Goal: Transaction & Acquisition: Subscribe to service/newsletter

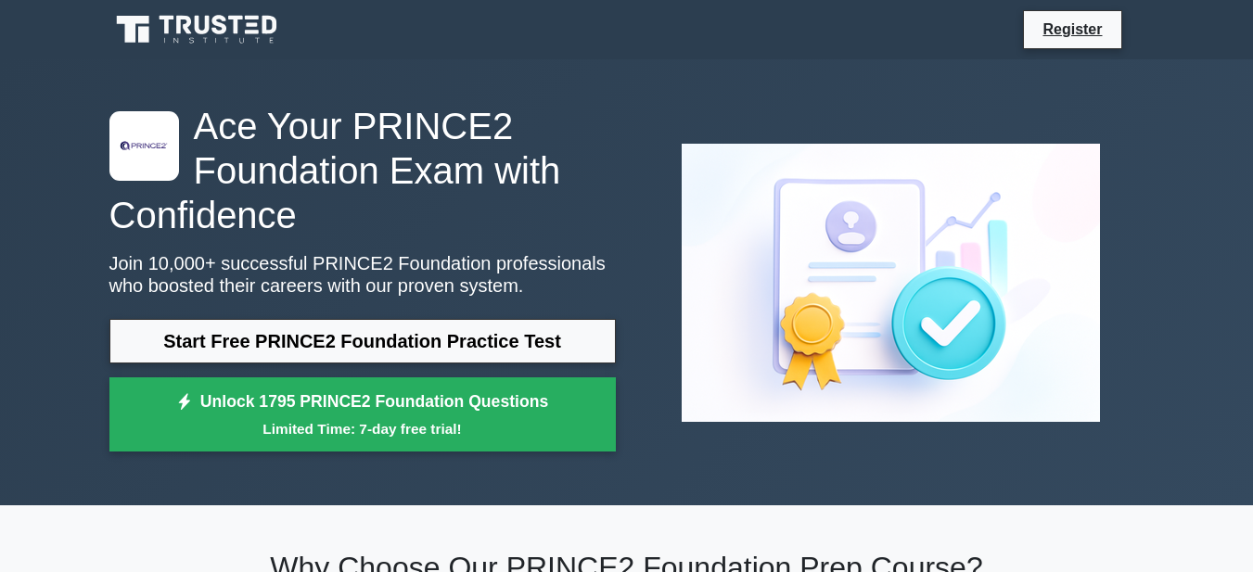
drag, startPoint x: 1035, startPoint y: 113, endPoint x: 1070, endPoint y: 80, distance: 48.5
click at [1070, 80] on div ".st0{fill-rule:evenodd;clip-rule:evenodd;fill:#000041;} .st1{fill-rule:evenodd;…" at bounding box center [626, 282] width 1057 height 446
click at [1070, 21] on link "Register" at bounding box center [1072, 29] width 82 height 23
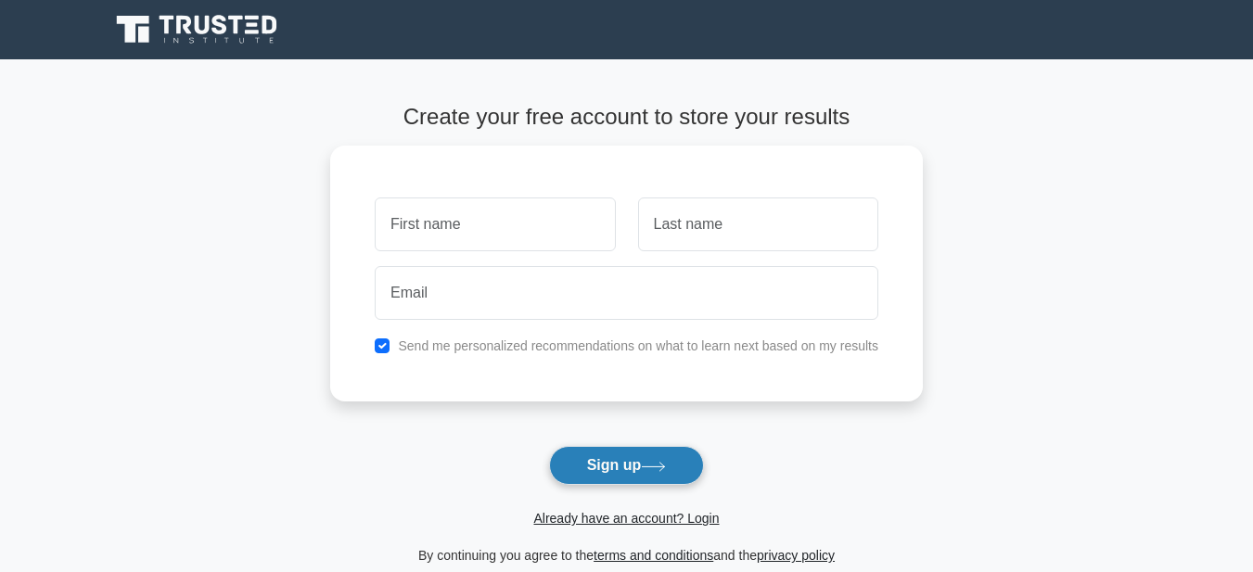
click at [691, 464] on button "Sign up" at bounding box center [627, 465] width 156 height 39
